Goal: Task Accomplishment & Management: Manage account settings

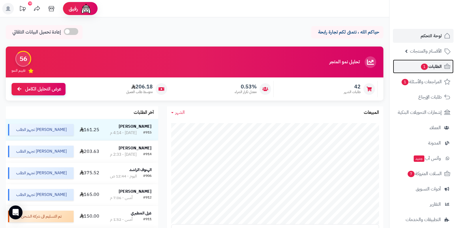
click at [413, 64] on link "الطلبات 1" at bounding box center [423, 67] width 61 height 14
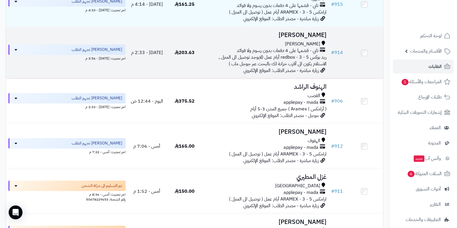
scroll to position [173, 0]
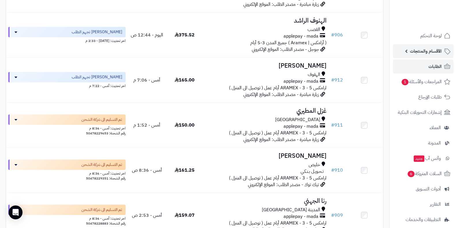
click at [413, 55] on span "الأقسام والمنتجات" at bounding box center [426, 51] width 32 height 8
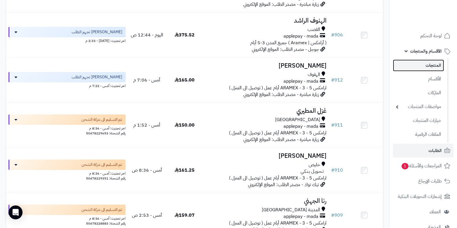
click at [411, 65] on link "المنتجات" at bounding box center [418, 66] width 51 height 12
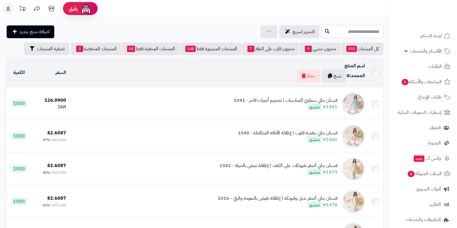
click at [329, 31] on input "text" at bounding box center [353, 31] width 62 height 13
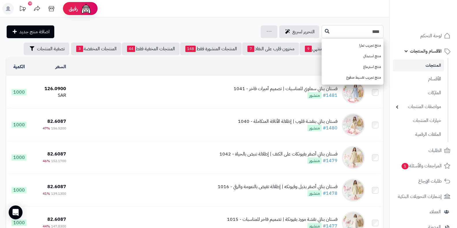
type input "****"
click at [322, 55] on link "منتج استبدال" at bounding box center [353, 56] width 62 height 11
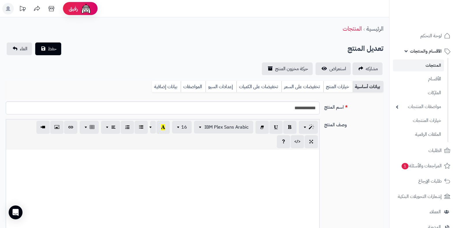
select select
click at [347, 181] on div "وصف المنتج p blockquote pre h1 h2 h3 h4 h5 h6 IBM Plex Sans Arabic Arial Arial …" at bounding box center [194, 181] width 383 height 125
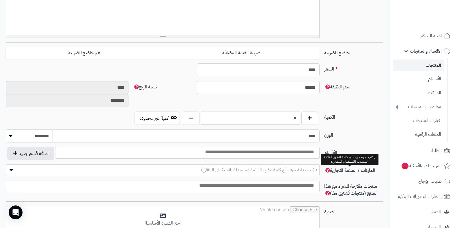
scroll to position [220, 0]
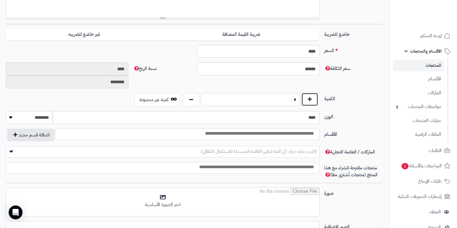
click at [307, 102] on button "button" at bounding box center [310, 99] width 17 height 13
type input "*"
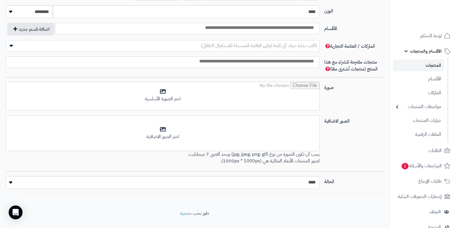
scroll to position [325, 0]
click at [311, 181] on select "***** ****" at bounding box center [163, 183] width 314 height 13
select select "*"
click at [6, 177] on select "***** ****" at bounding box center [163, 183] width 314 height 13
click at [358, 140] on div "الصور الاضافية أضف الصور الاضافية اختر الصور الاضافية يجب أن تكون الصورة من نوع…" at bounding box center [194, 144] width 383 height 56
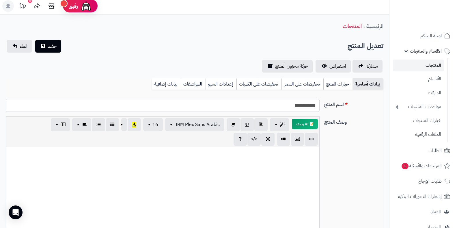
scroll to position [0, 0]
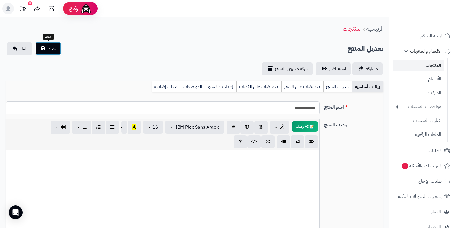
click at [55, 52] on button "حفظ" at bounding box center [48, 48] width 26 height 13
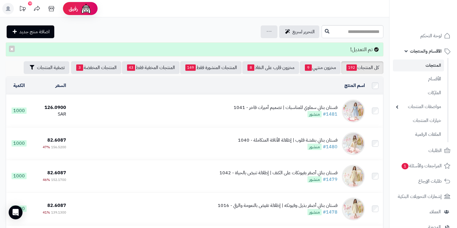
click at [410, 51] on link "الأقسام والمنتجات" at bounding box center [423, 51] width 61 height 14
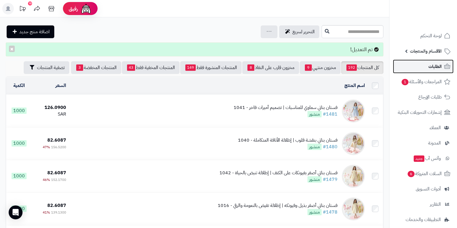
click at [407, 70] on link "الطلبات" at bounding box center [423, 67] width 61 height 14
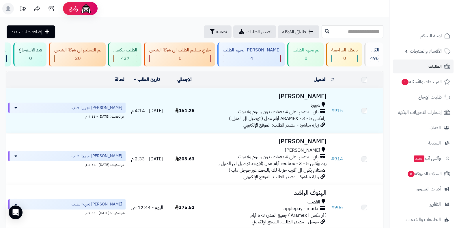
click at [322, 29] on input "text" at bounding box center [353, 31] width 62 height 13
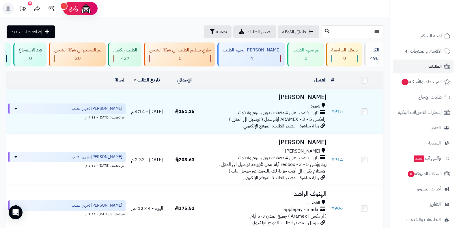
type input "***"
click at [323, 26] on button at bounding box center [327, 31] width 9 height 11
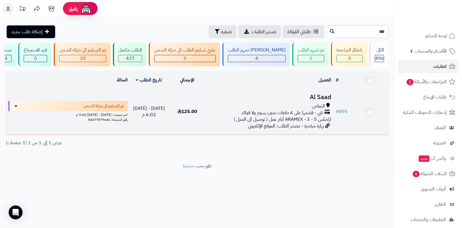
click at [299, 110] on div "النماص" at bounding box center [270, 106] width 123 height 7
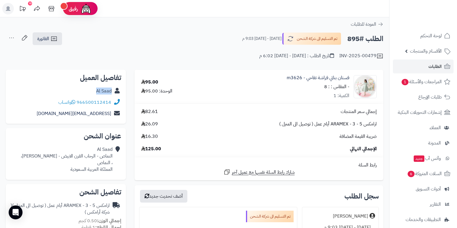
drag, startPoint x: 95, startPoint y: 92, endPoint x: 111, endPoint y: 94, distance: 15.8
click at [111, 94] on div "Al Saad" at bounding box center [65, 91] width 111 height 11
copy link "Al Saad"
drag, startPoint x: 112, startPoint y: 104, endPoint x: 85, endPoint y: 103, distance: 26.3
click at [85, 103] on div "966500112414 واتساب" at bounding box center [65, 102] width 111 height 11
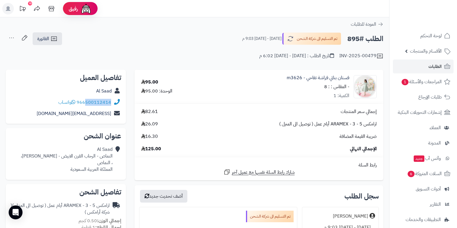
copy link "500112414"
drag, startPoint x: 115, startPoint y: 155, endPoint x: 31, endPoint y: 154, distance: 83.2
click at [31, 154] on div "Al Saad النماص - الرحاب القرن الابيض - الملك فيصل، ، النماص المملكة العربية الس…" at bounding box center [65, 159] width 111 height 31
copy div "Al Saad النماص - الرحاب القرن الابيض - الملك فيصل،"
drag, startPoint x: 116, startPoint y: 119, endPoint x: 107, endPoint y: 116, distance: 9.2
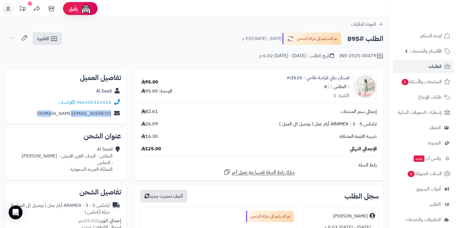
click at [107, 116] on div "aboasem2006@gmail.com" at bounding box center [65, 113] width 111 height 11
copy div "aboasem2006@gmail.com"
drag, startPoint x: 91, startPoint y: 90, endPoint x: 112, endPoint y: 90, distance: 21.1
click at [112, 90] on div "Al Saad" at bounding box center [65, 91] width 111 height 11
copy link "Al Saad"
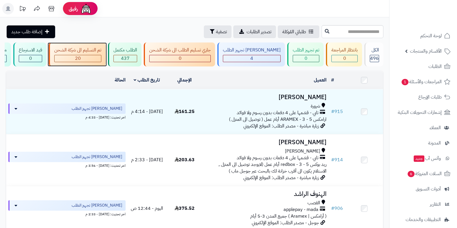
click at [106, 54] on div "تم التسليم الى شركة الشحن 20" at bounding box center [77, 54] width 57 height 24
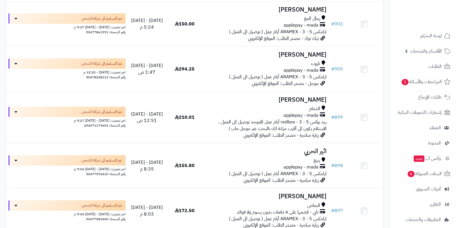
scroll to position [347, 0]
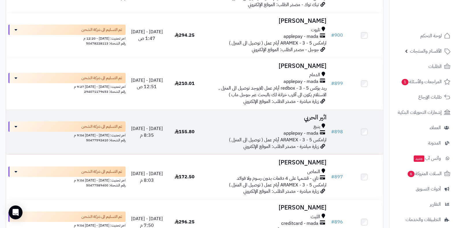
click at [296, 136] on span "applepay - mada" at bounding box center [301, 133] width 35 height 7
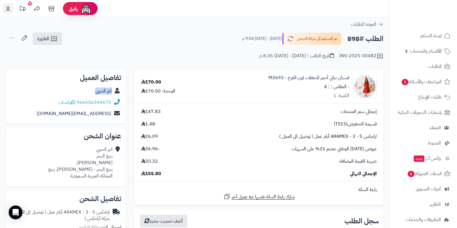
drag, startPoint x: 95, startPoint y: 90, endPoint x: 112, endPoint y: 91, distance: 17.4
click at [112, 91] on div "اثير الحربي" at bounding box center [65, 91] width 111 height 11
copy link "اثير الحربي"
drag, startPoint x: 113, startPoint y: 163, endPoint x: 95, endPoint y: 169, distance: 18.8
click at [95, 169] on div "اثير الحربي ينبع البحر [PERSON_NAME]، ينبع البحر - [PERSON_NAME]، ينبع المملكة …" at bounding box center [65, 163] width 111 height 38
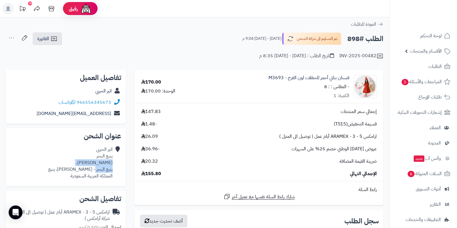
copy div "[PERSON_NAME]، ينبع البحر"
drag, startPoint x: 113, startPoint y: 118, endPoint x: 108, endPoint y: 114, distance: 6.3
click at [108, 114] on div "[EMAIL_ADDRESS][DOMAIN_NAME]" at bounding box center [65, 113] width 111 height 11
copy div "[EMAIL_ADDRESS][DOMAIN_NAME]"
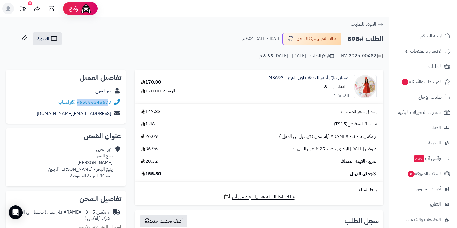
drag, startPoint x: 113, startPoint y: 102, endPoint x: 108, endPoint y: 102, distance: 4.3
click at [108, 102] on div "966556345673 واتساب" at bounding box center [65, 102] width 111 height 11
copy div "966556345673"
